Goal: Task Accomplishment & Management: Use online tool/utility

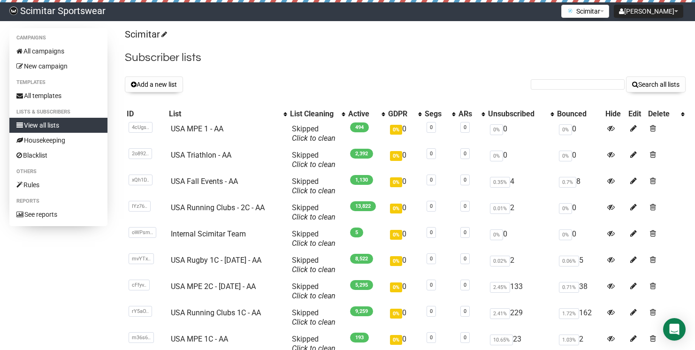
click at [553, 90] on form "Search all lists" at bounding box center [608, 85] width 155 height 16
click at [559, 85] on input "text" at bounding box center [578, 84] width 94 height 10
paste input "[EMAIL_ADDRESS][DOMAIN_NAME]"
type input "finlay@myname5doddie.co.uk"
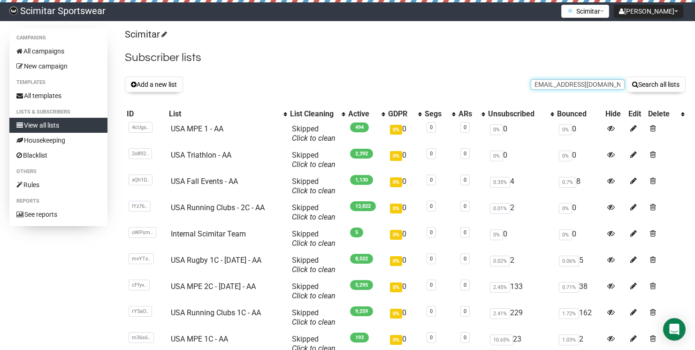
click at [626, 77] on button "Search all lists" at bounding box center [656, 85] width 60 height 16
click at [546, 85] on input "text" at bounding box center [578, 84] width 94 height 10
type input "."
type input "o"
type input "co.uk"
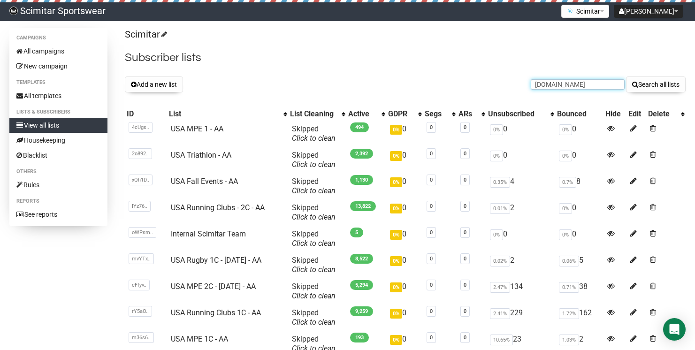
click at [626, 77] on button "Search all lists" at bounding box center [656, 85] width 60 height 16
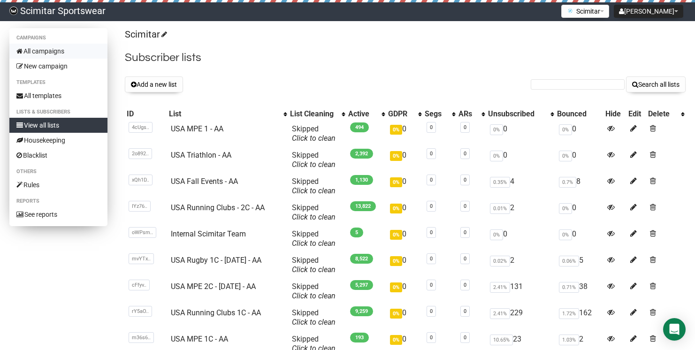
click at [83, 51] on link "All campaigns" at bounding box center [58, 51] width 98 height 15
click at [72, 61] on link "New campaign" at bounding box center [58, 66] width 98 height 15
